Goal: Task Accomplishment & Management: Complete application form

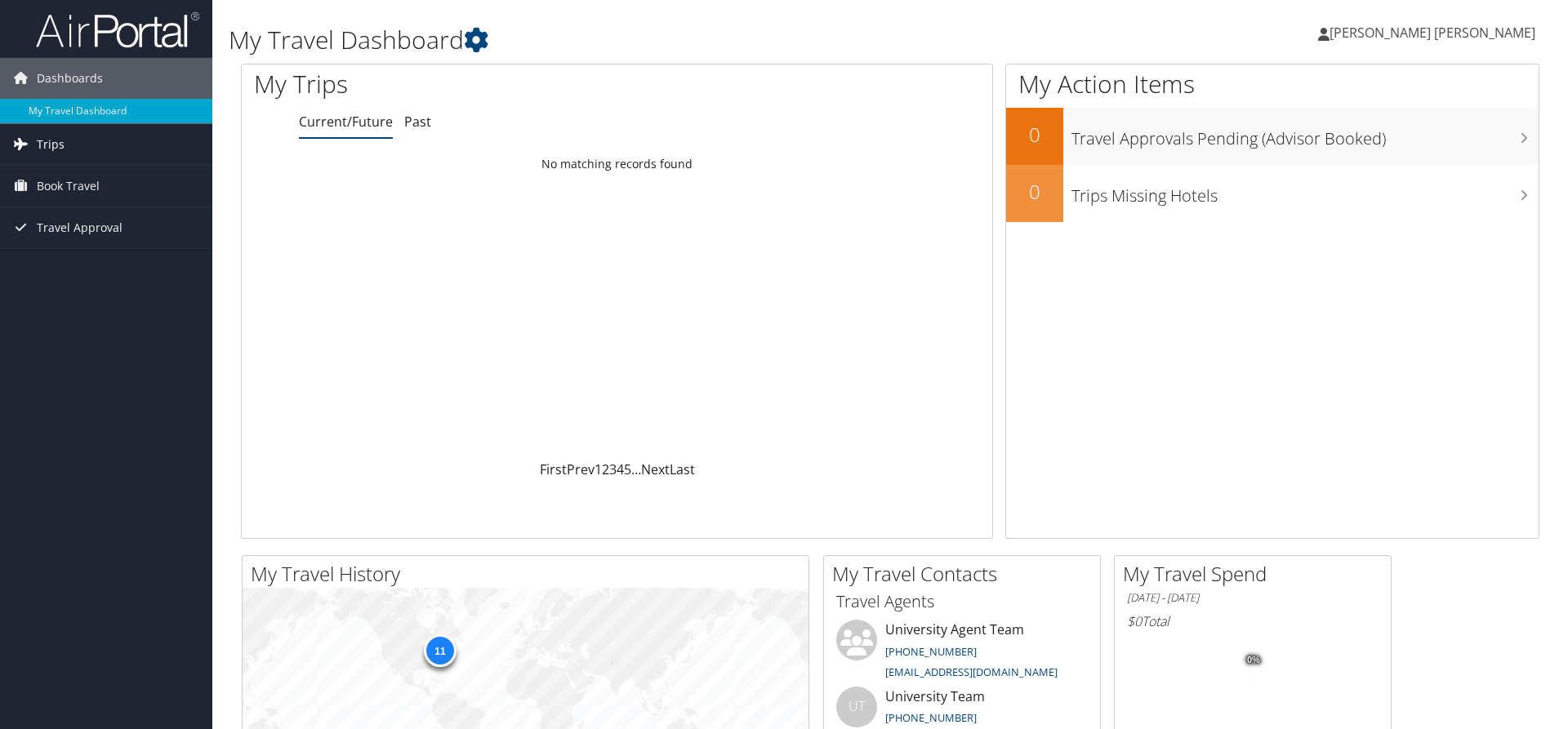
click at [49, 146] on span "Trips" at bounding box center [50, 144] width 28 height 41
click at [75, 256] on span "Book Travel" at bounding box center [68, 260] width 63 height 41
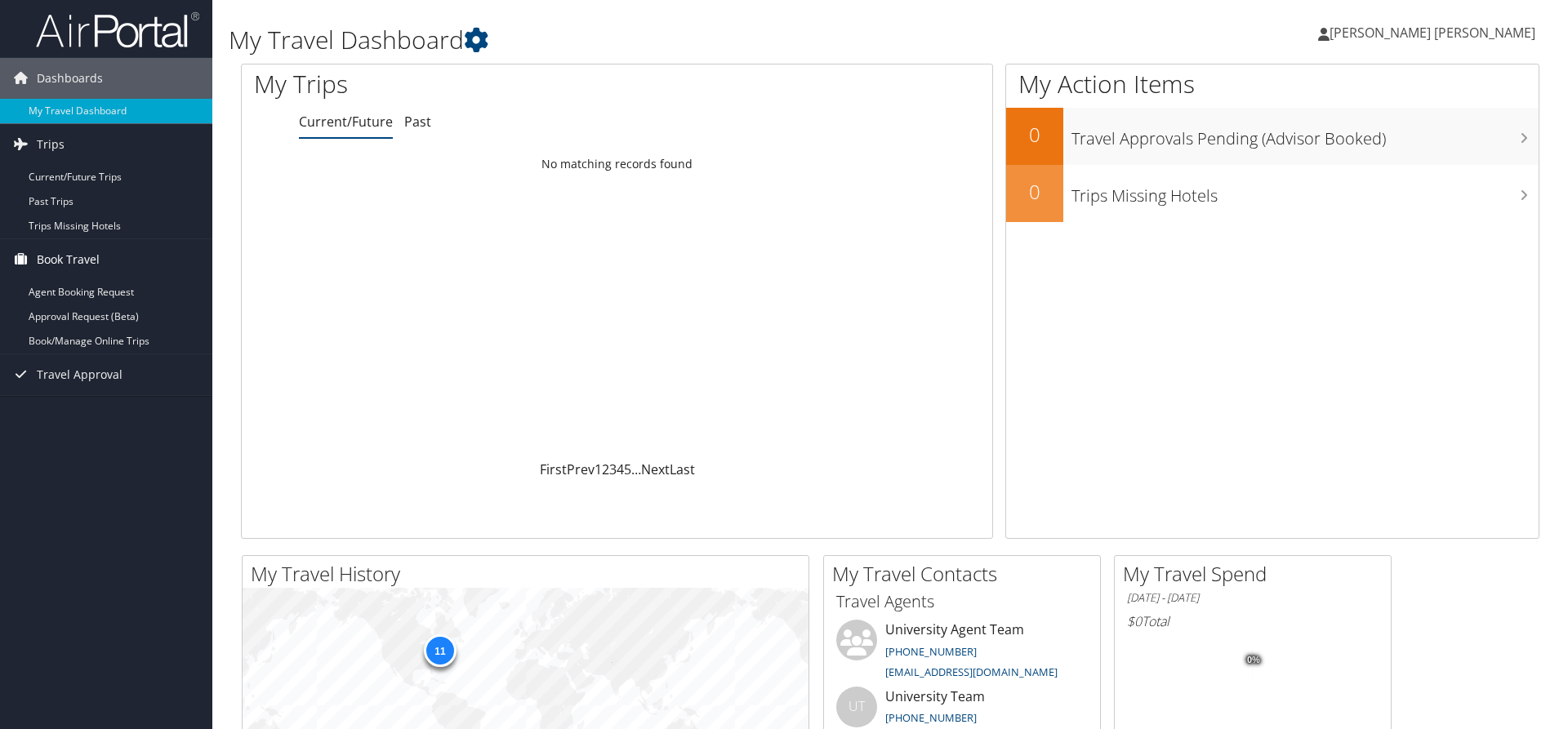
click at [62, 262] on span "Book Travel" at bounding box center [68, 260] width 63 height 41
click at [66, 262] on span "Book Travel" at bounding box center [68, 260] width 63 height 41
click at [115, 292] on link "Agent Booking Request" at bounding box center [106, 292] width 212 height 24
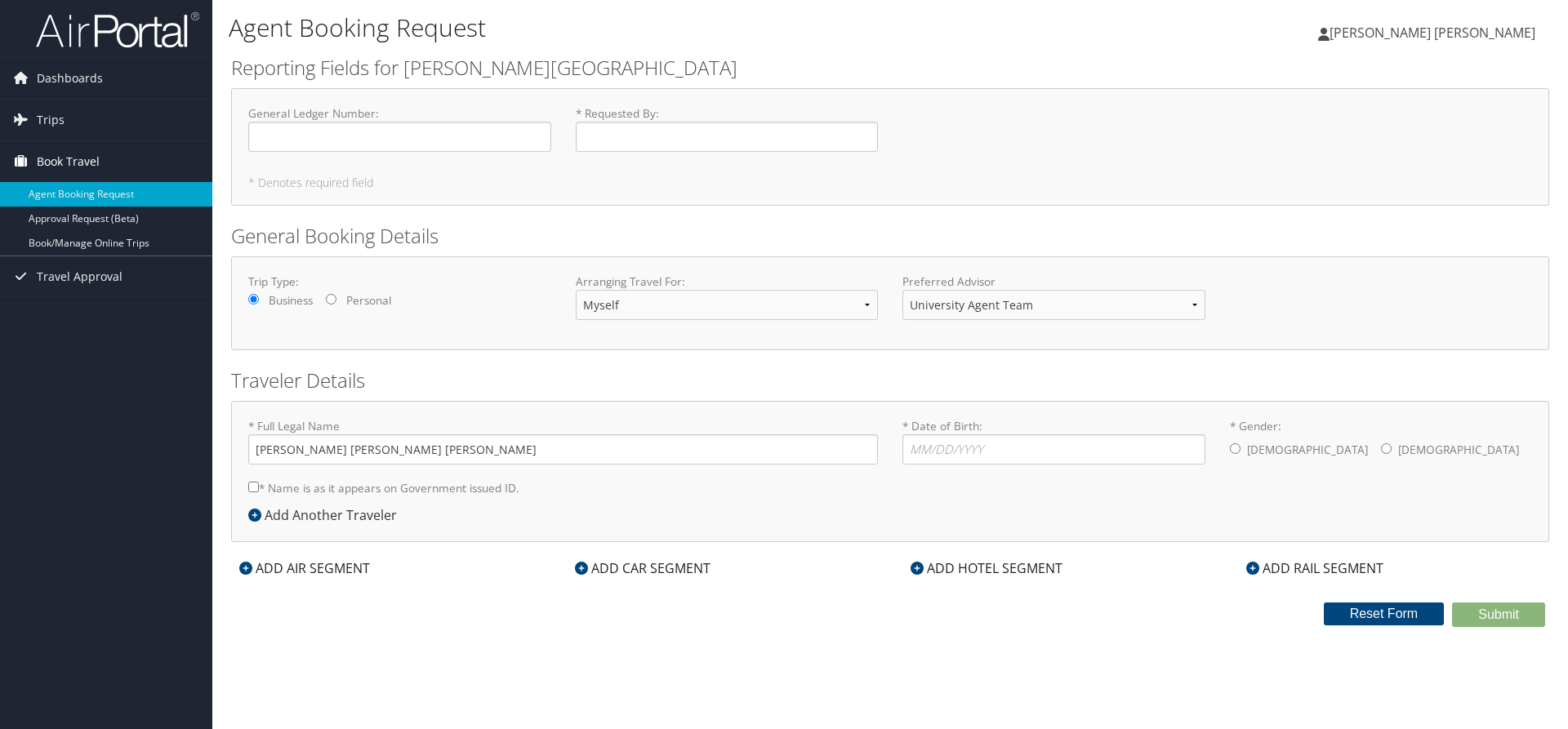
click at [57, 158] on span "Book Travel" at bounding box center [68, 162] width 63 height 41
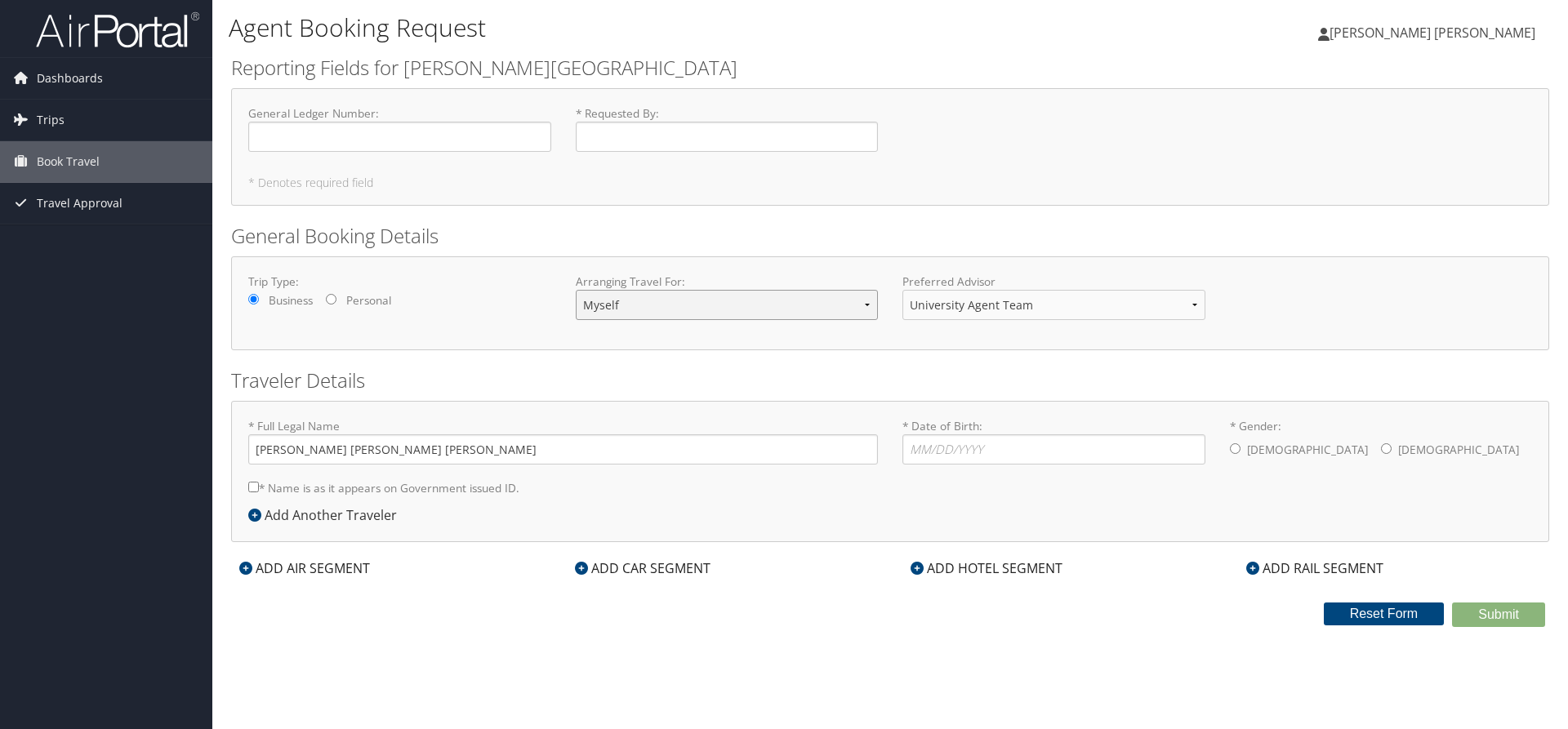
click at [576, 290] on select "Myself Another Traveler Guest Traveler" at bounding box center [727, 304] width 303 height 30
select select "guest"
click option "Guest Traveler" at bounding box center [0, 0] width 0 height 0
click at [48, 120] on span "Trips" at bounding box center [50, 120] width 28 height 41
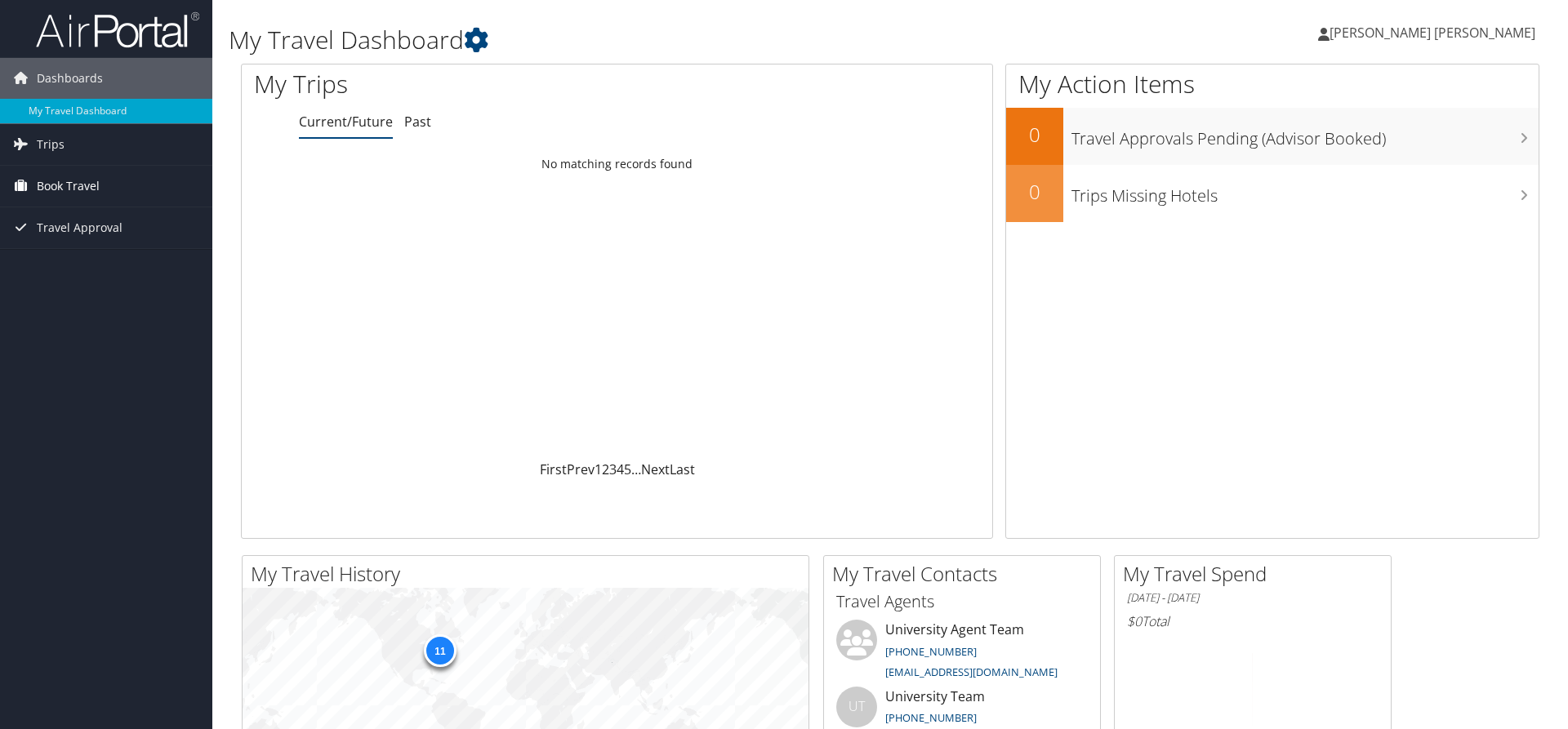
click at [83, 189] on span "Book Travel" at bounding box center [68, 186] width 63 height 41
click at [145, 272] on link "Book/Manage Online Trips" at bounding box center [106, 268] width 212 height 24
